Goal: Information Seeking & Learning: Learn about a topic

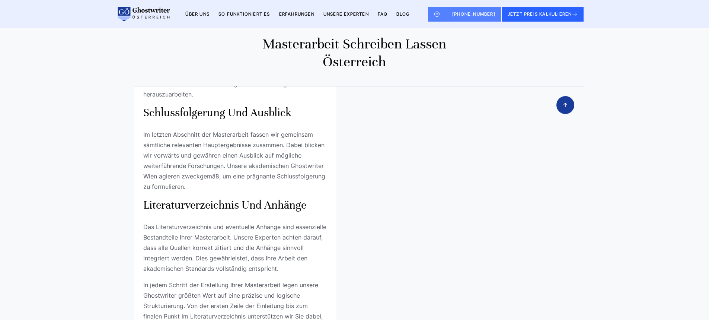
scroll to position [737, 0]
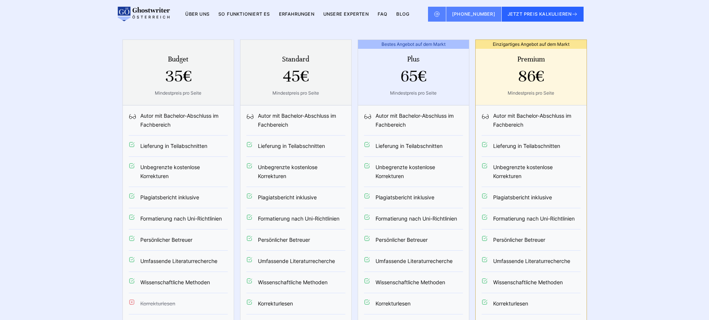
scroll to position [2827, 0]
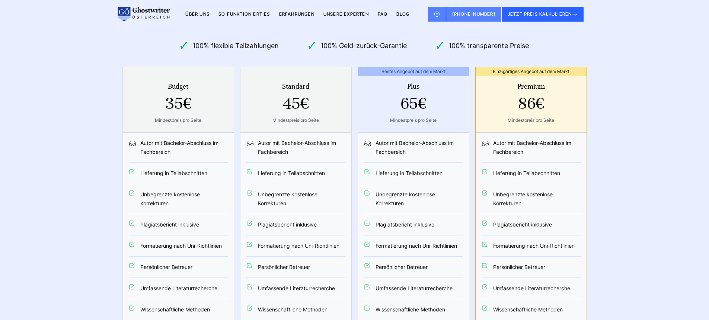
scroll to position [2728, 0]
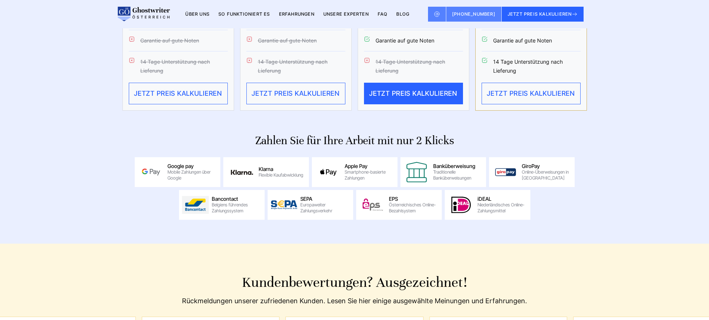
scroll to position [3075, 0]
